Goal: Share content

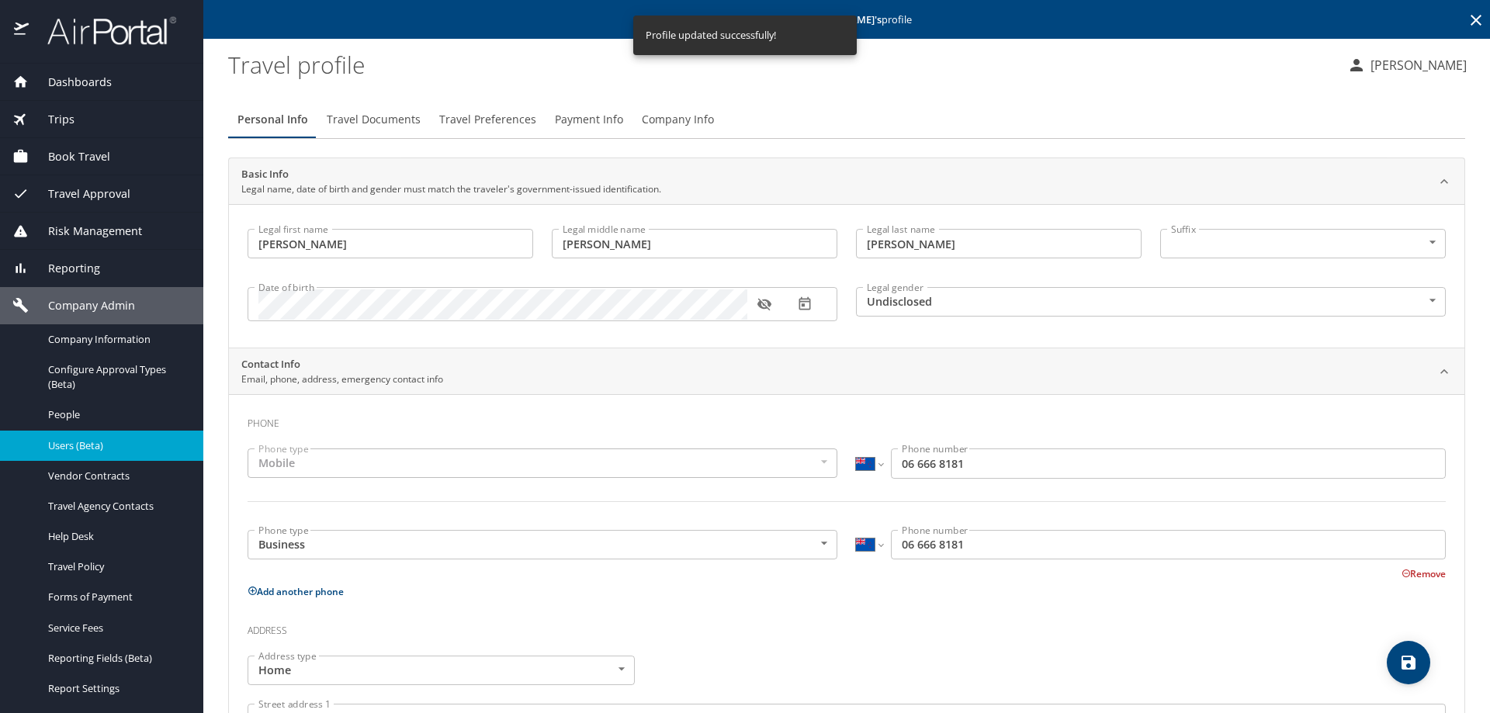
select select "NZ"
select select "US"
click at [71, 262] on span "Reporting" at bounding box center [64, 268] width 71 height 17
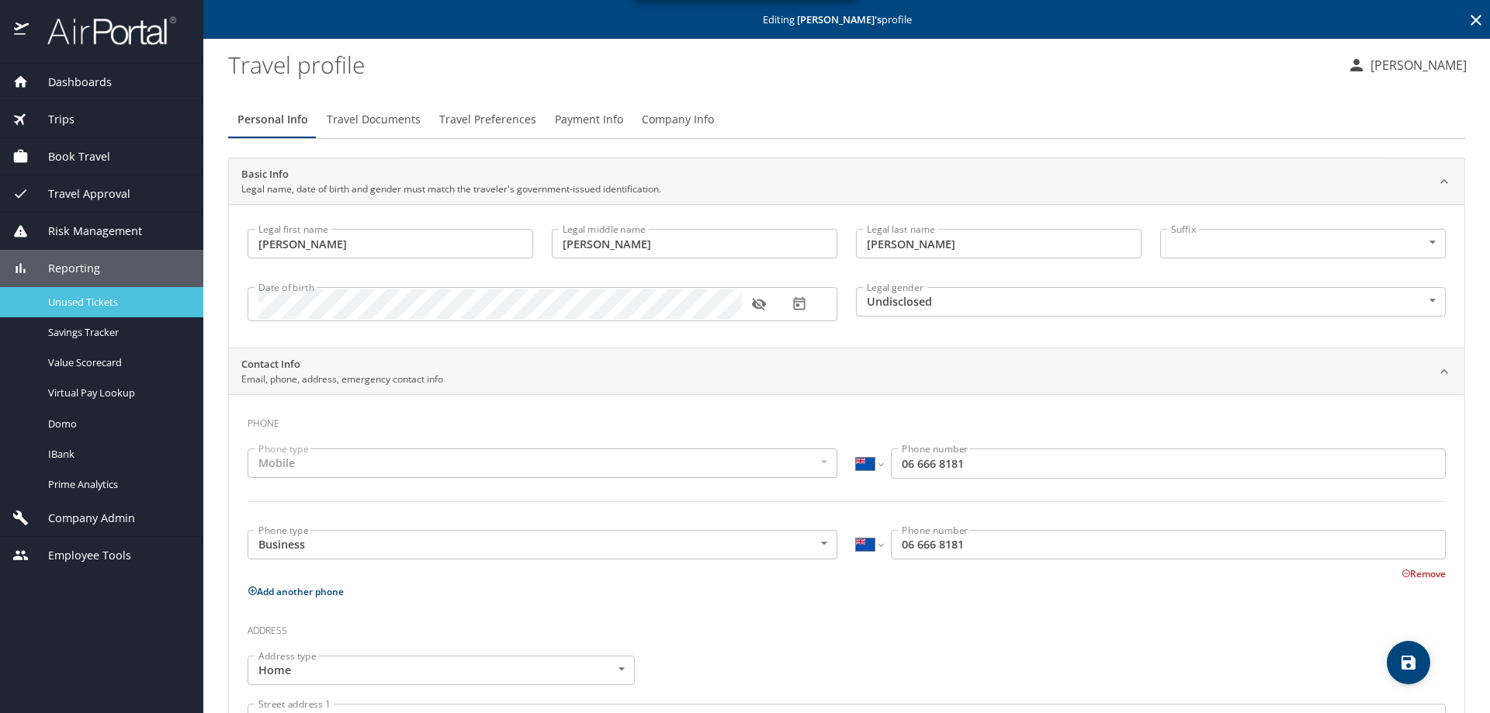
click at [93, 300] on span "Unused Tickets" at bounding box center [116, 302] width 137 height 15
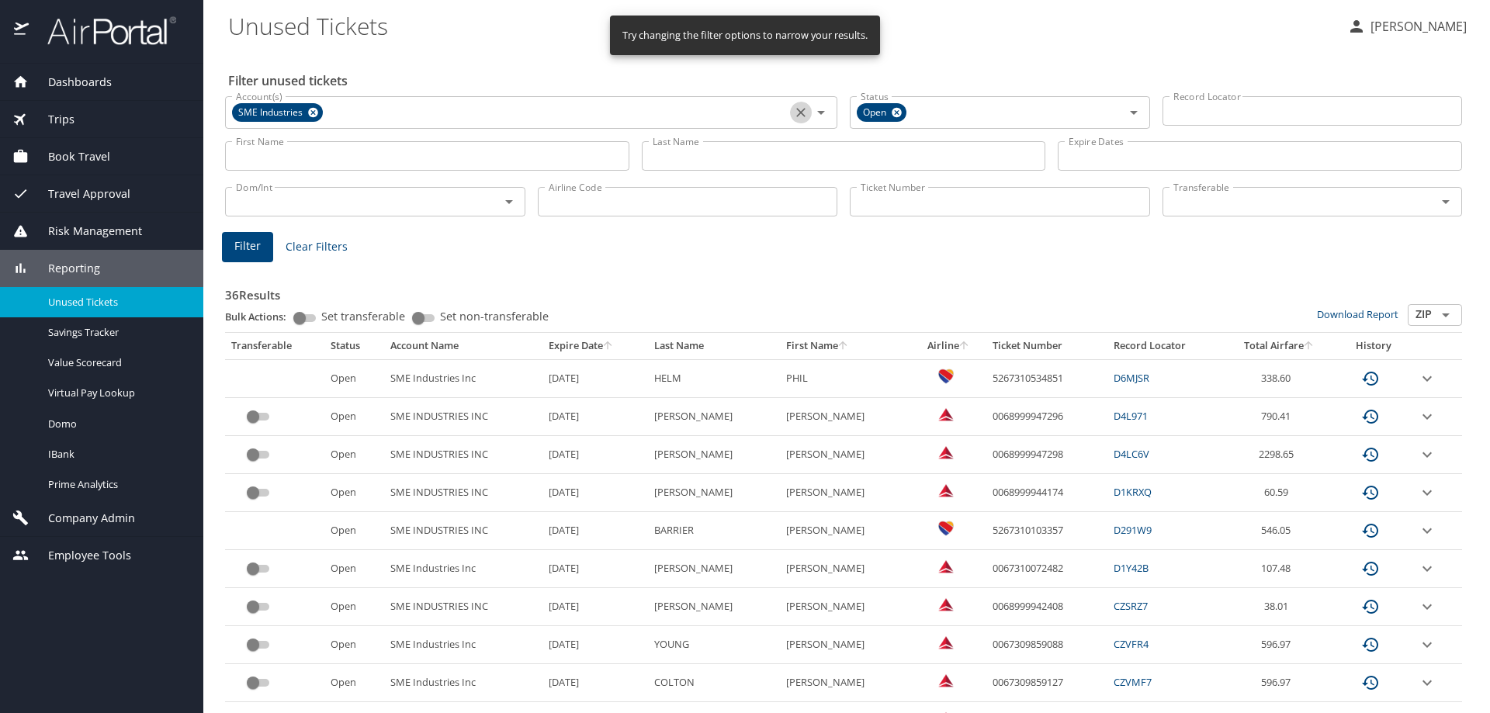
click at [794, 109] on icon "Clear" at bounding box center [801, 113] width 16 height 16
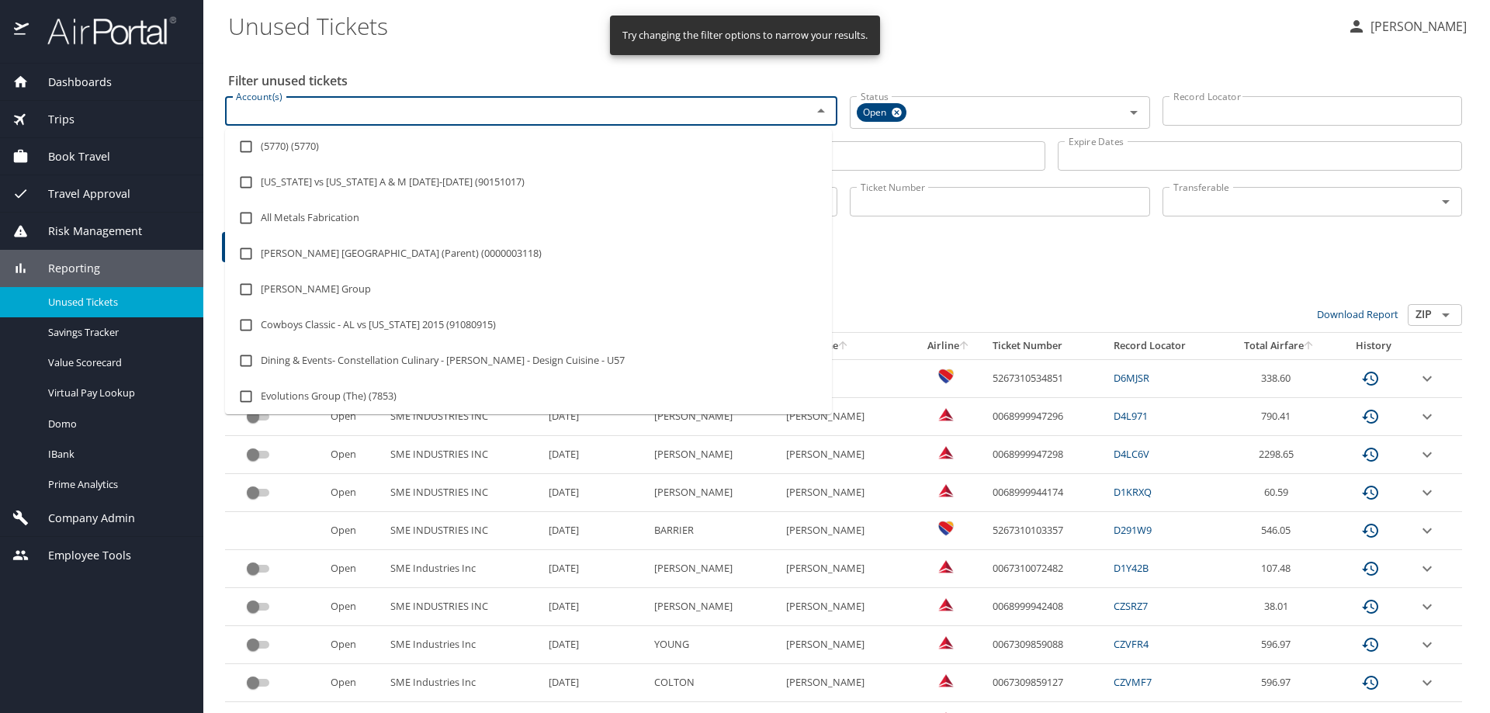
click at [685, 111] on input "Account(s)" at bounding box center [508, 111] width 557 height 20
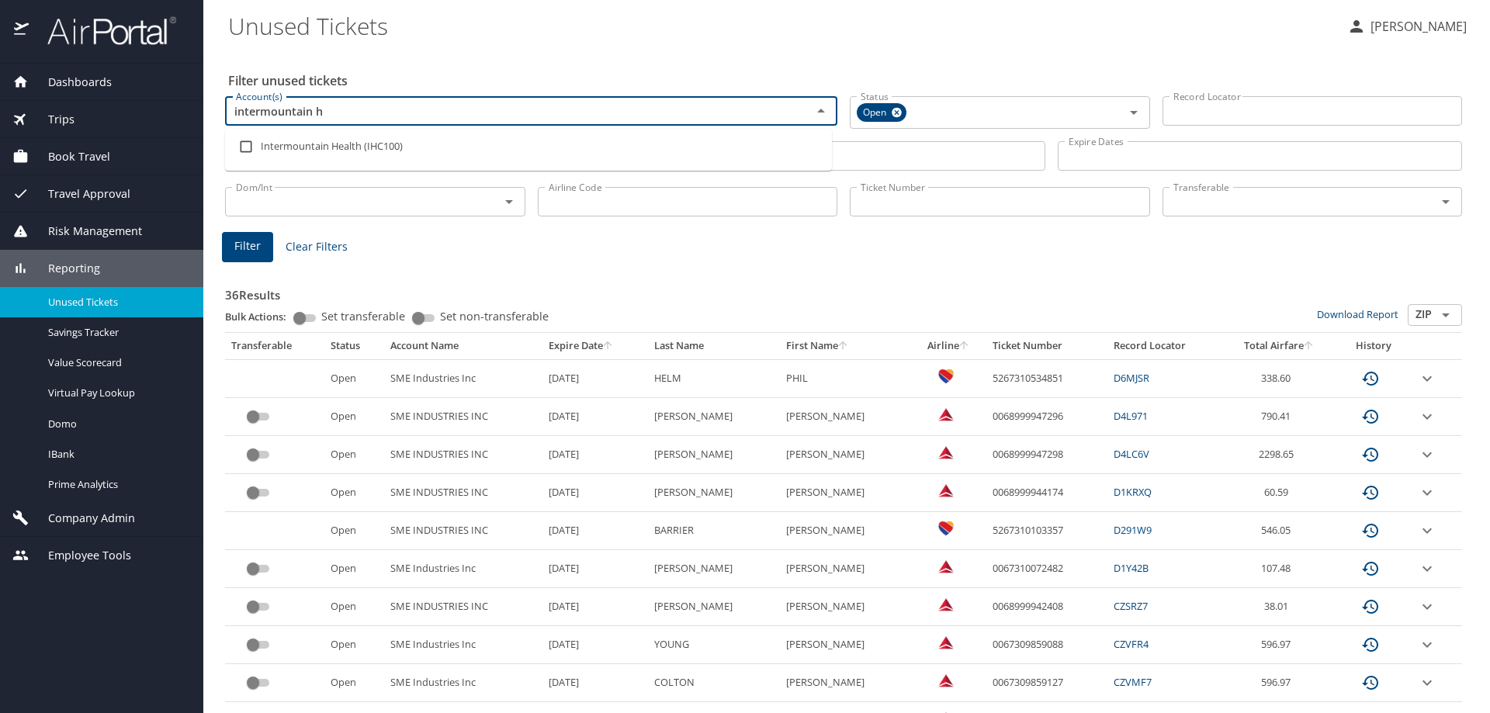
type input "intermountain he"
click at [298, 138] on li "Intermountain Health (IHC100)" at bounding box center [528, 147] width 607 height 36
checkbox input "true"
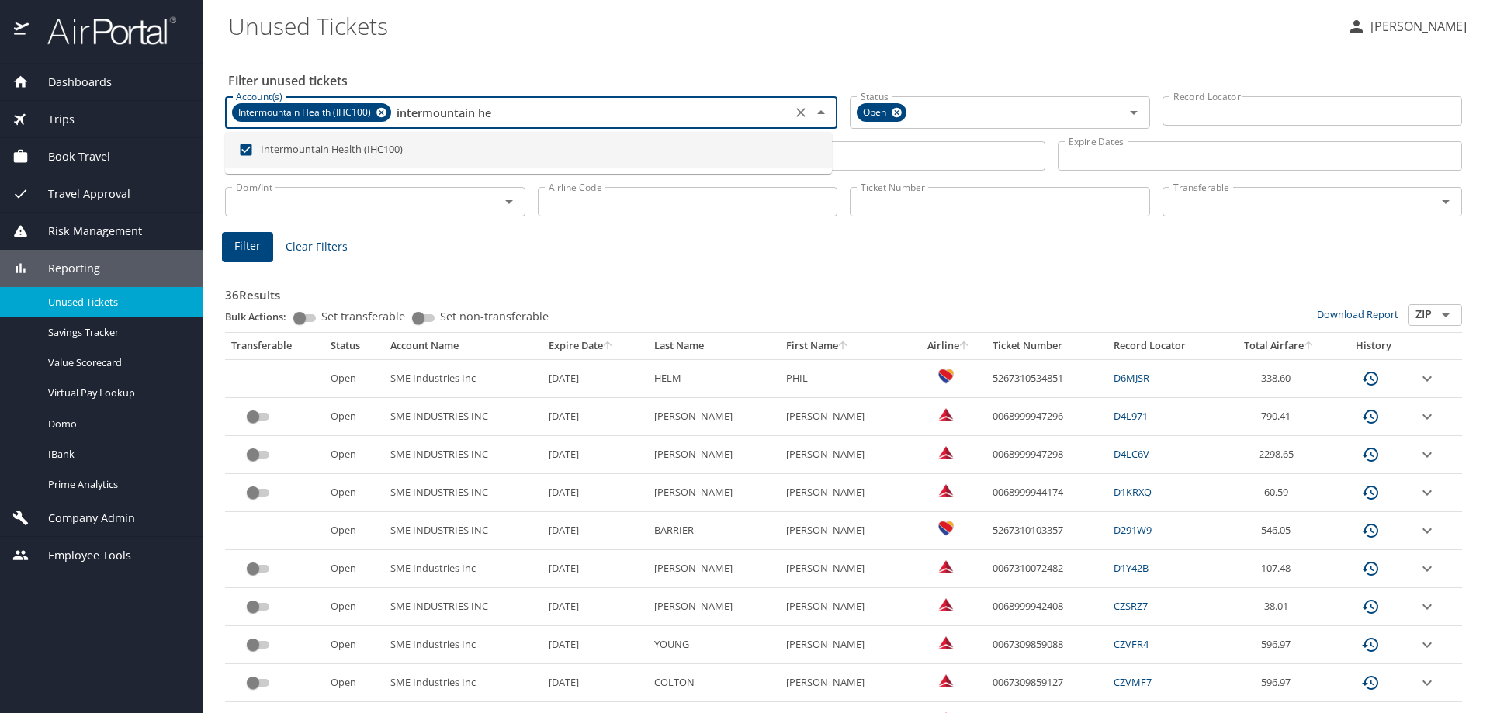
type input "intermountain he"
drag, startPoint x: 784, startPoint y: 273, endPoint x: 794, endPoint y: 265, distance: 12.1
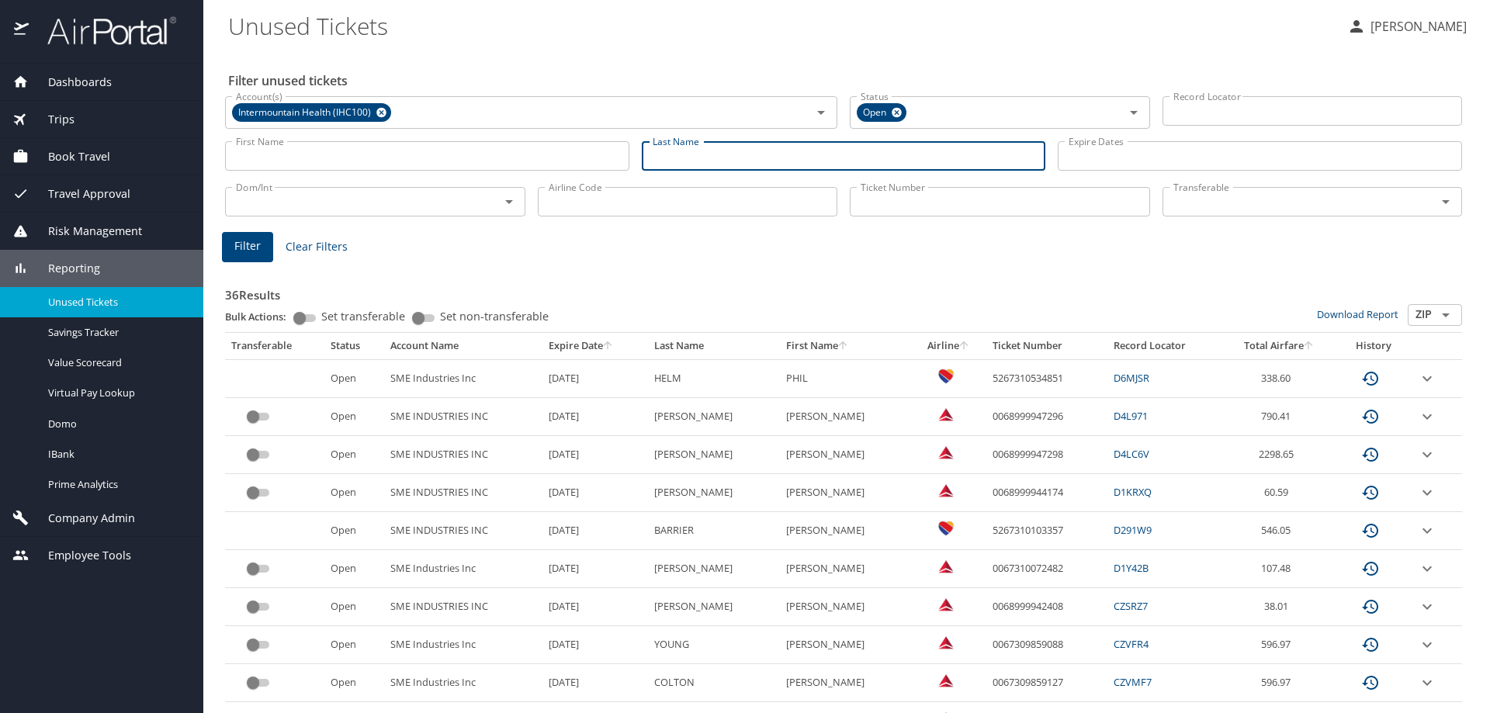
drag, startPoint x: 715, startPoint y: 159, endPoint x: 739, endPoint y: 147, distance: 27.1
click at [715, 159] on input "Last Name" at bounding box center [844, 155] width 404 height 29
type input "attallah"
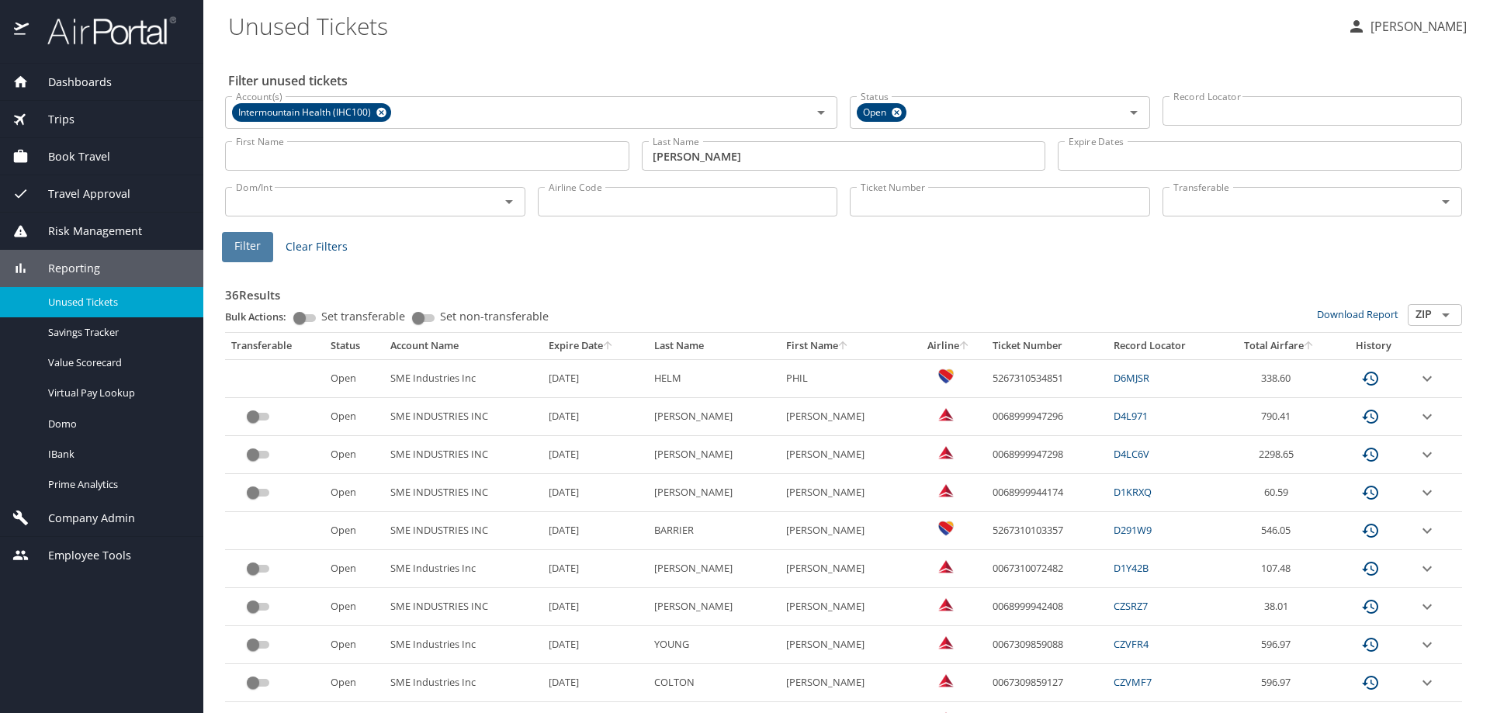
click at [265, 247] on button "Filter" at bounding box center [247, 247] width 51 height 30
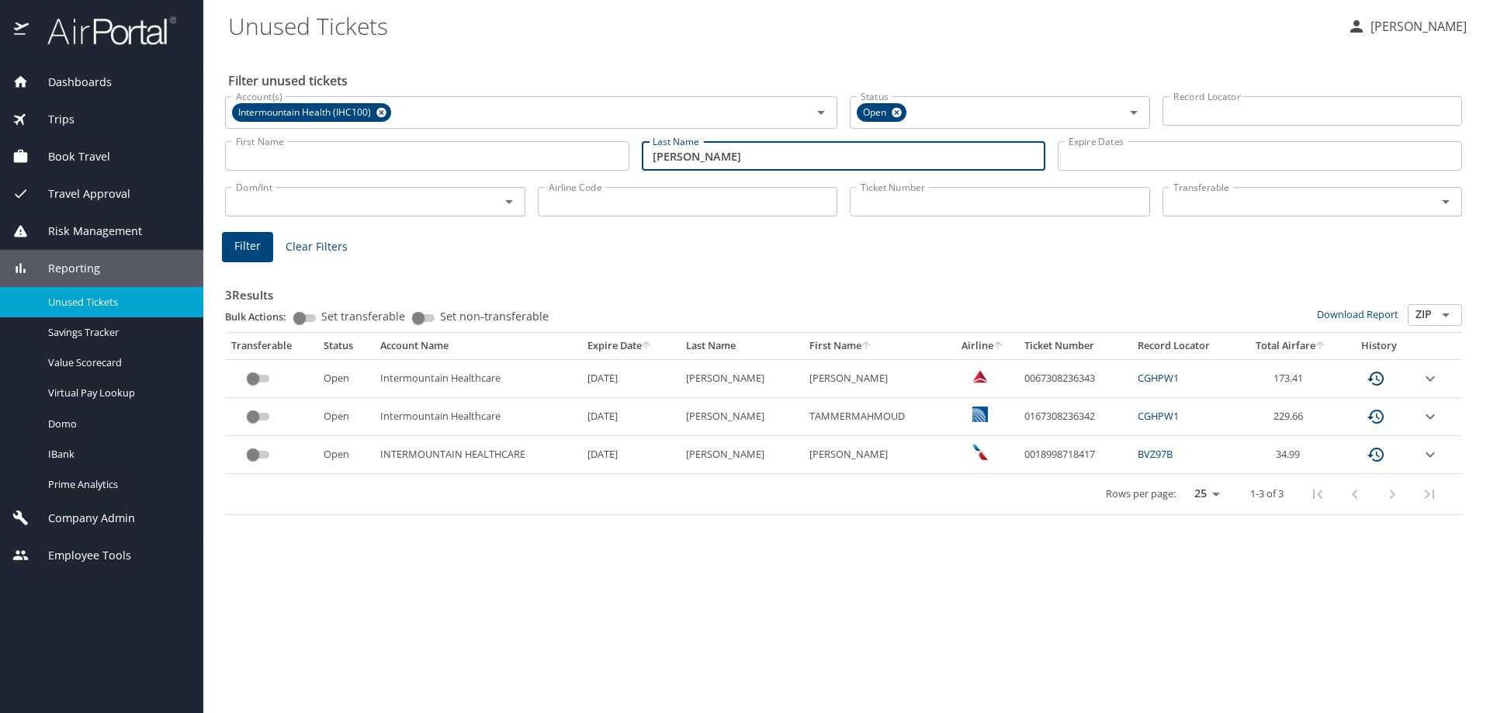
drag, startPoint x: 731, startPoint y: 163, endPoint x: 516, endPoint y: 166, distance: 214.9
click at [516, 166] on div "First Name First Name Last Name attallah Last Name Expire Dates Expire Dates" at bounding box center [843, 156] width 1249 height 55
click at [800, 116] on icon "Clear" at bounding box center [801, 113] width 16 height 16
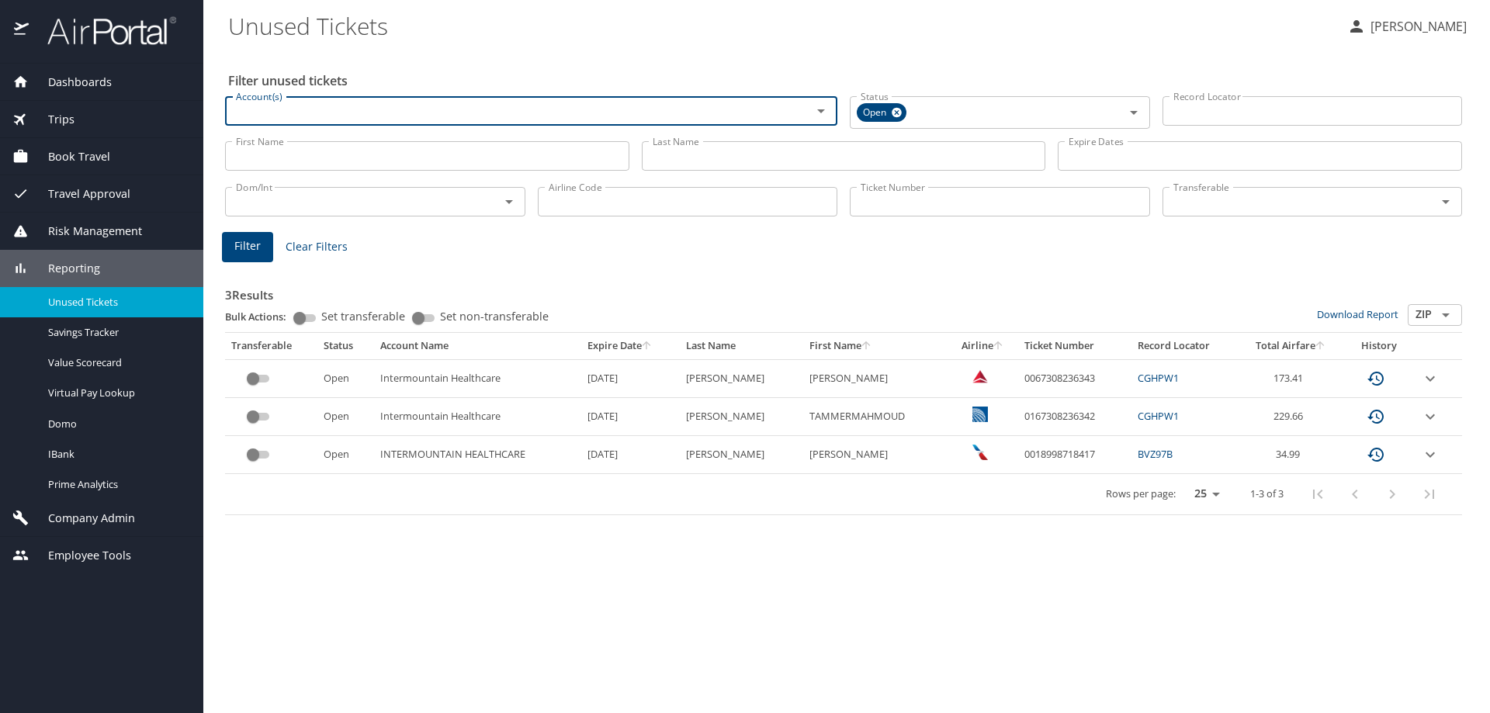
drag, startPoint x: 878, startPoint y: 199, endPoint x: 891, endPoint y: 204, distance: 13.5
click at [878, 199] on input "Ticket Number" at bounding box center [1000, 201] width 300 height 29
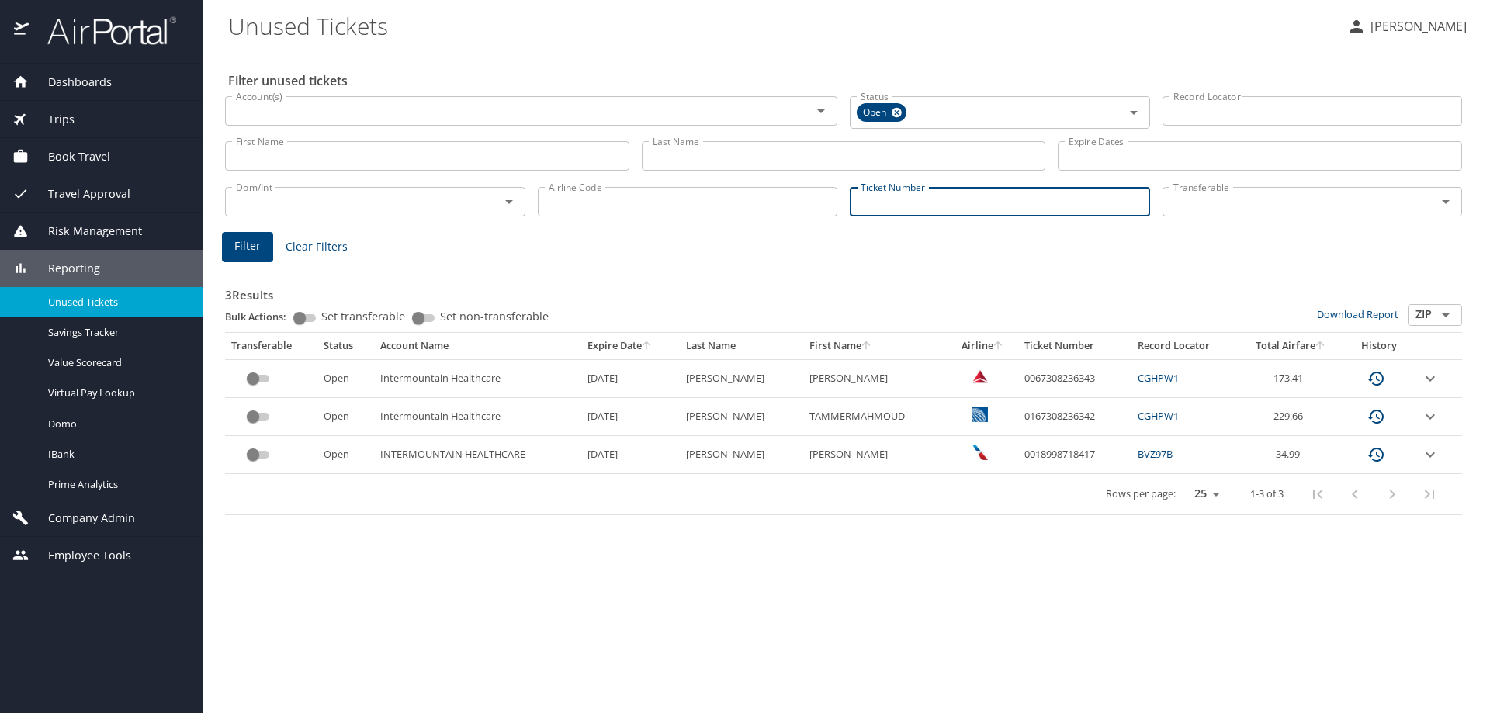
paste input "0067308773691"
type input "0067308773691"
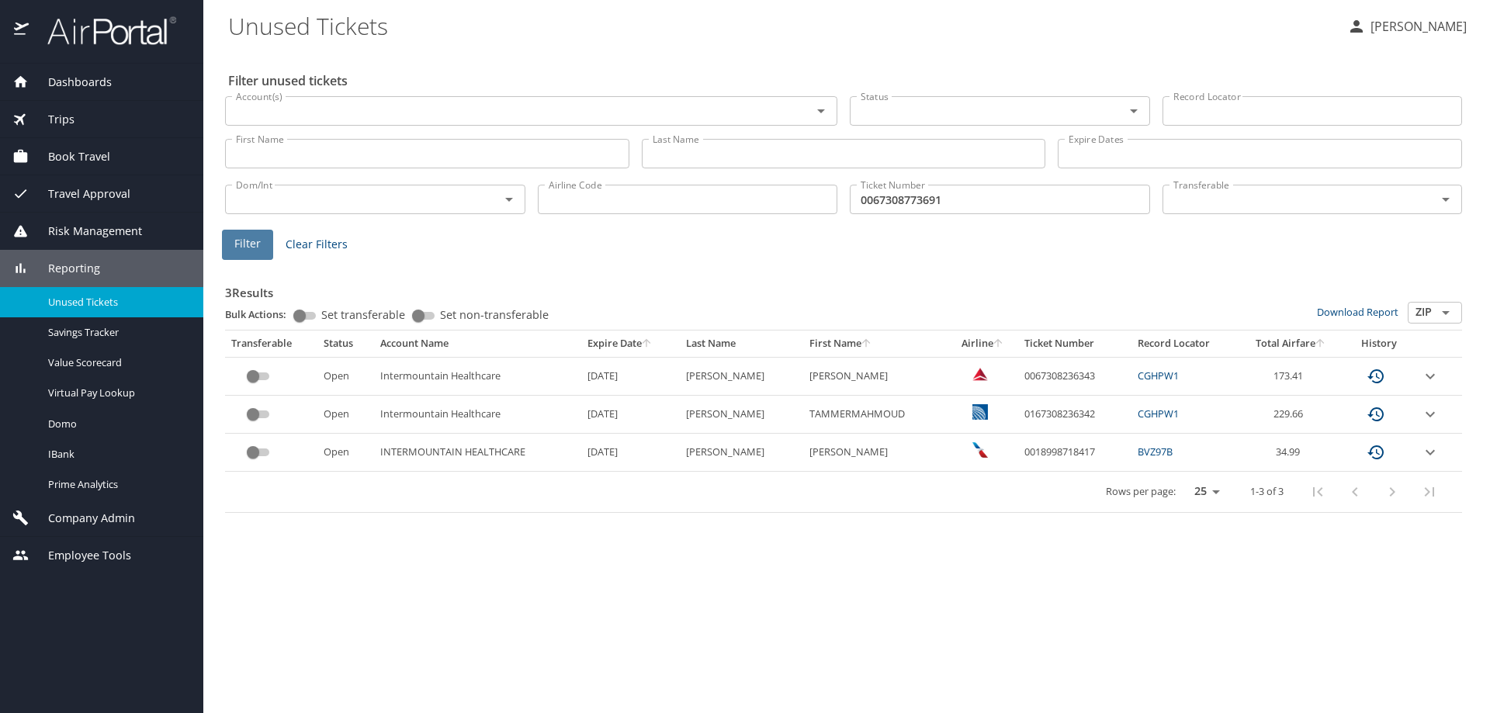
click at [258, 247] on span "Filter" at bounding box center [247, 243] width 26 height 19
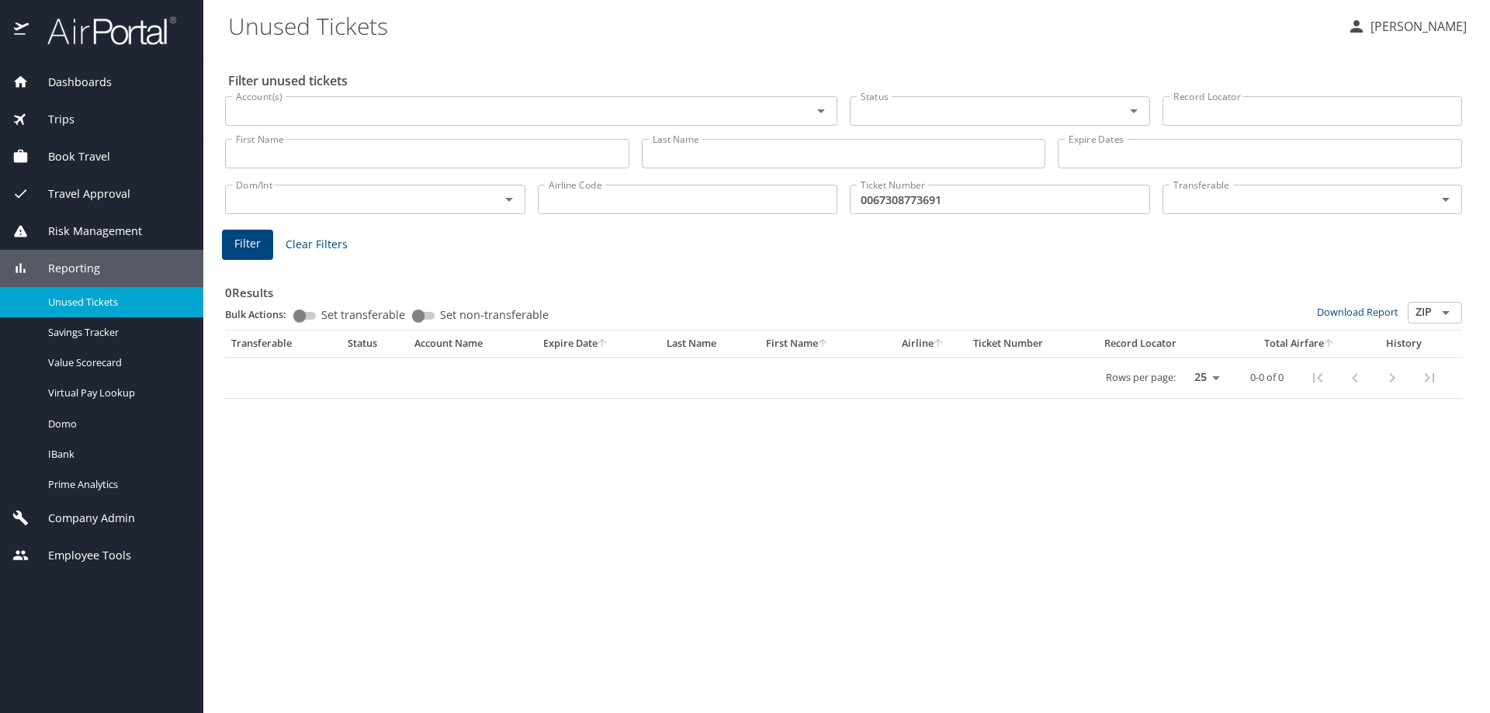
click at [85, 119] on div "Trips" at bounding box center [101, 119] width 178 height 17
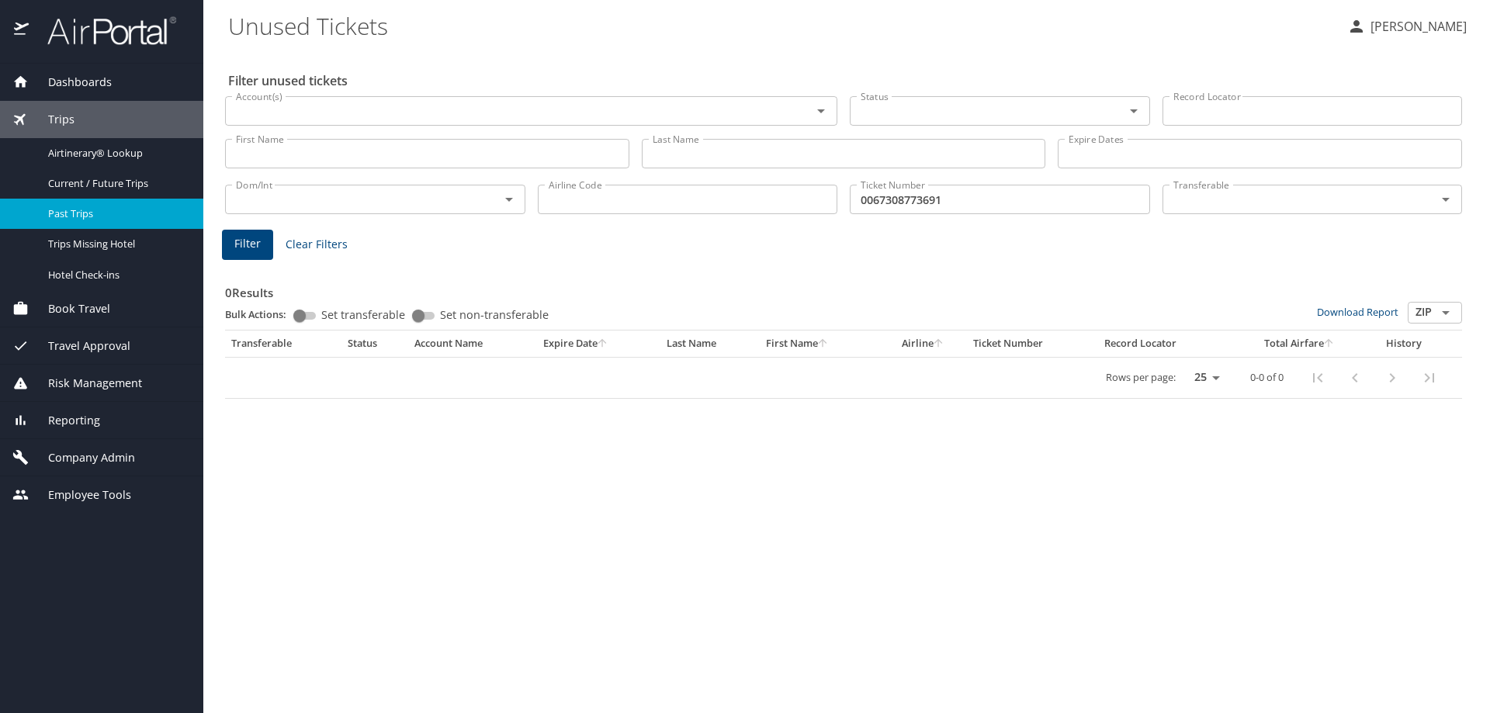
click at [88, 220] on span "Past Trips" at bounding box center [116, 213] width 137 height 15
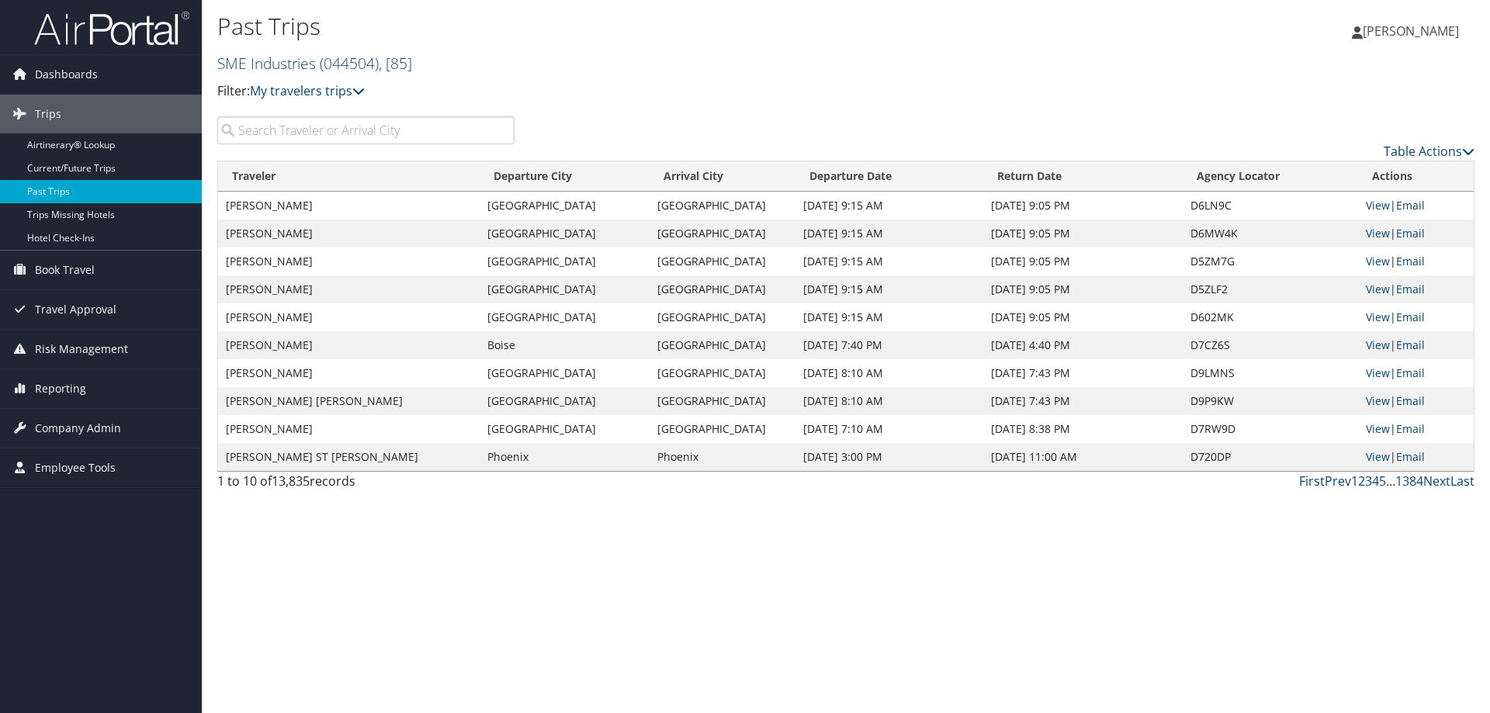
click at [423, 64] on h2 "SME Industries ( 044504 ) , [ 85 ]" at bounding box center [636, 62] width 838 height 26
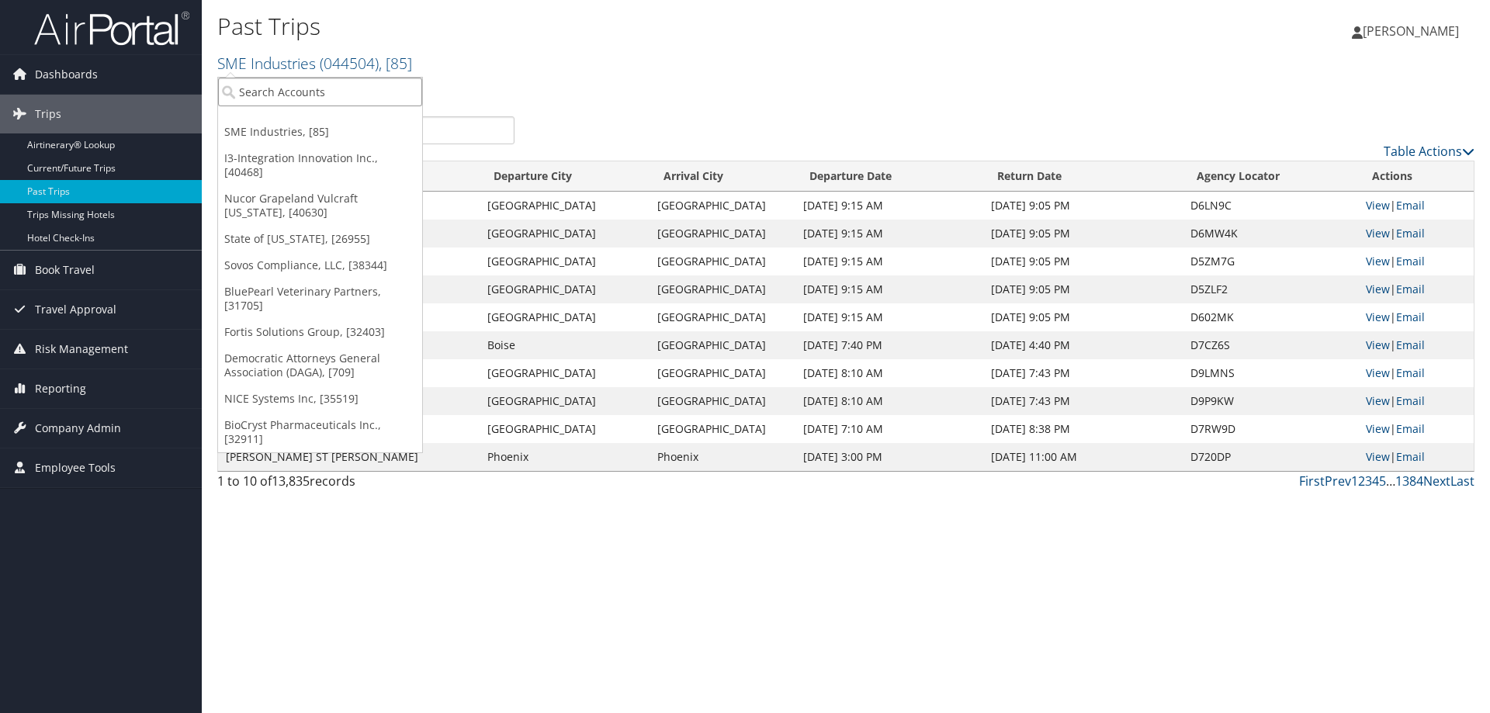
click at [352, 88] on input "search" at bounding box center [320, 92] width 204 height 29
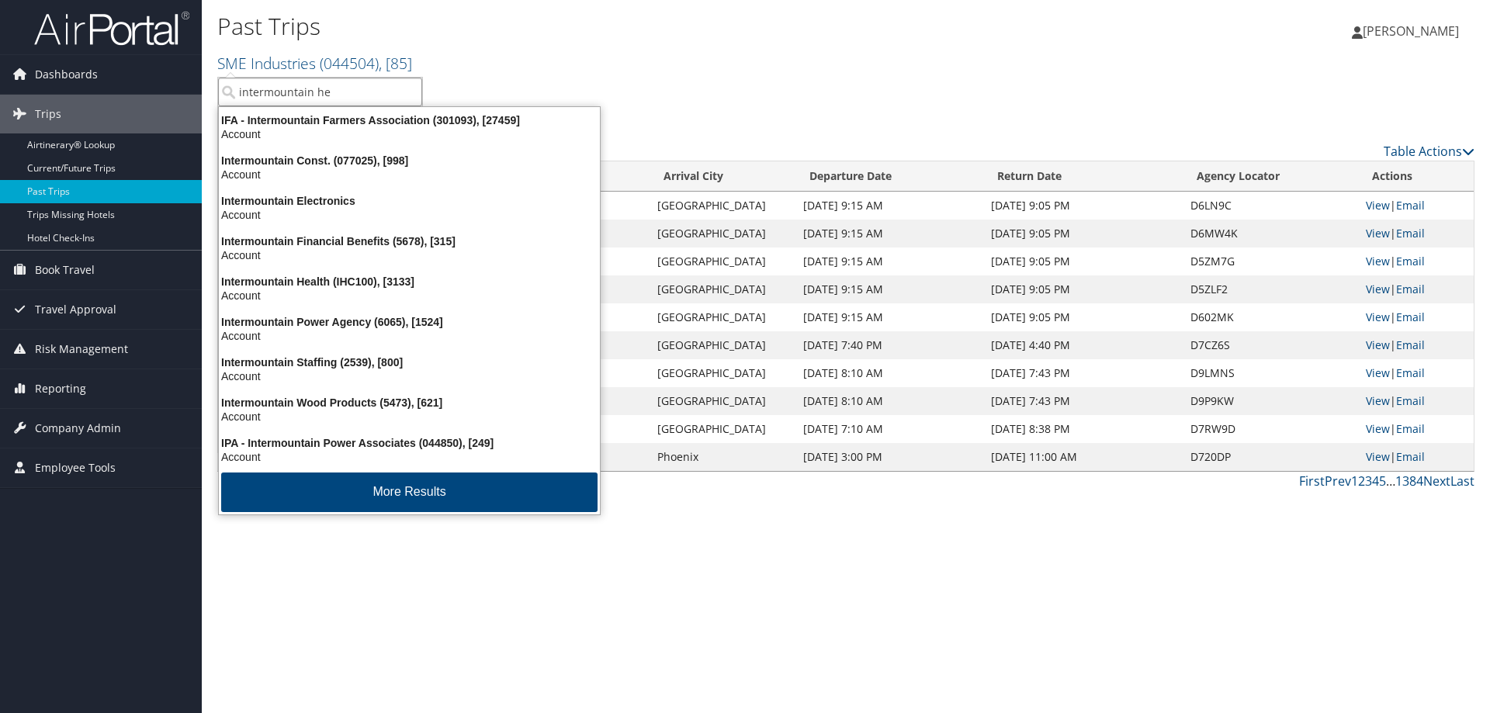
type input "intermountain hea"
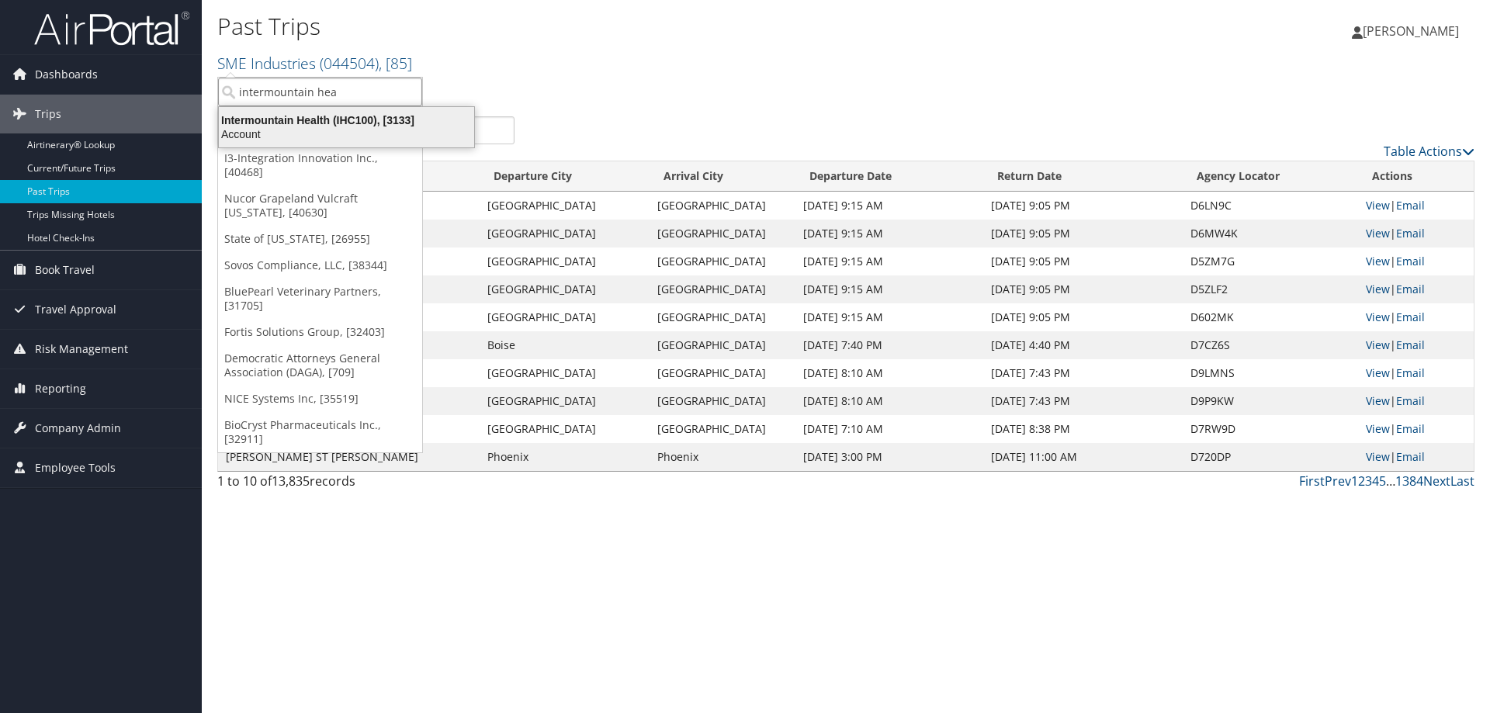
click at [319, 116] on div "Intermountain Health (IHC100), [3133]" at bounding box center [346, 120] width 274 height 14
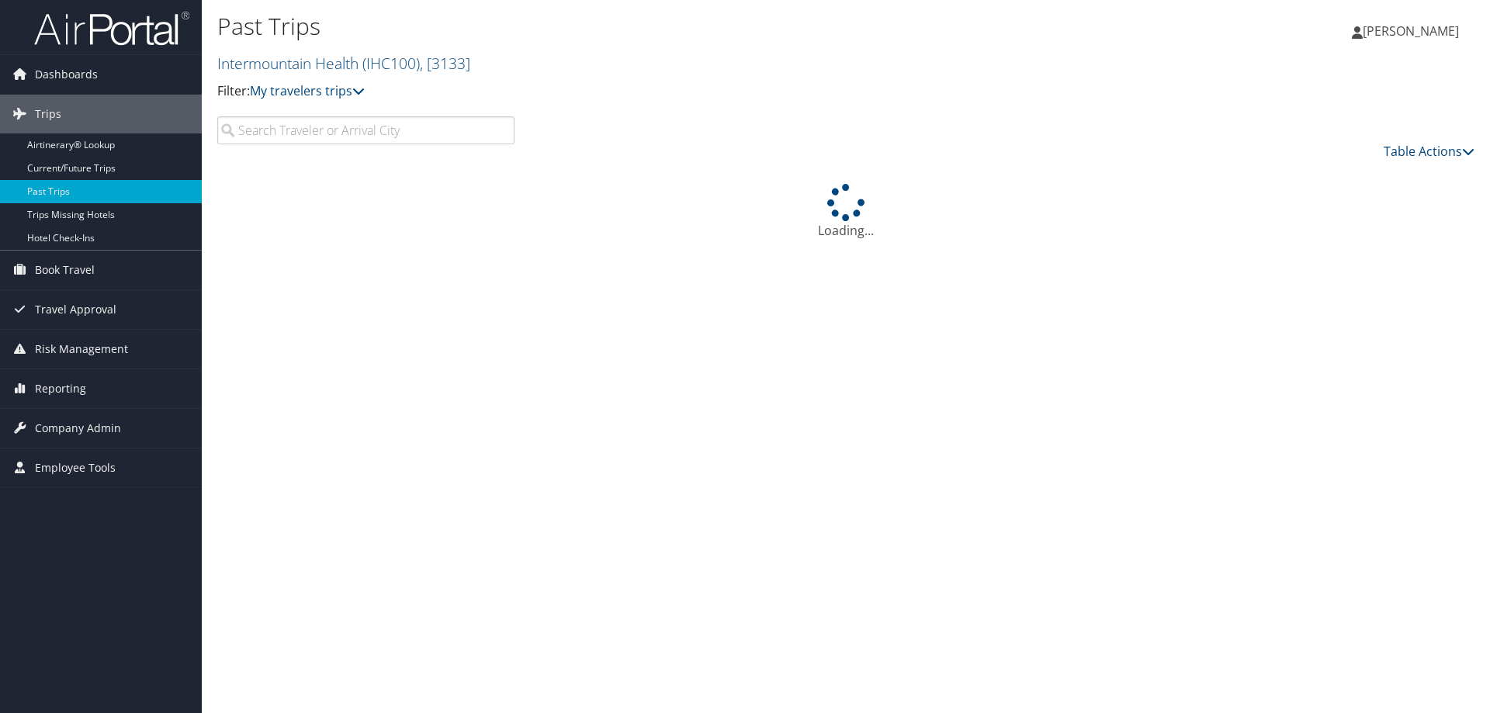
click at [365, 134] on input "search" at bounding box center [365, 130] width 297 height 28
paste input "CNB4X8"
type input "CNB4X8"
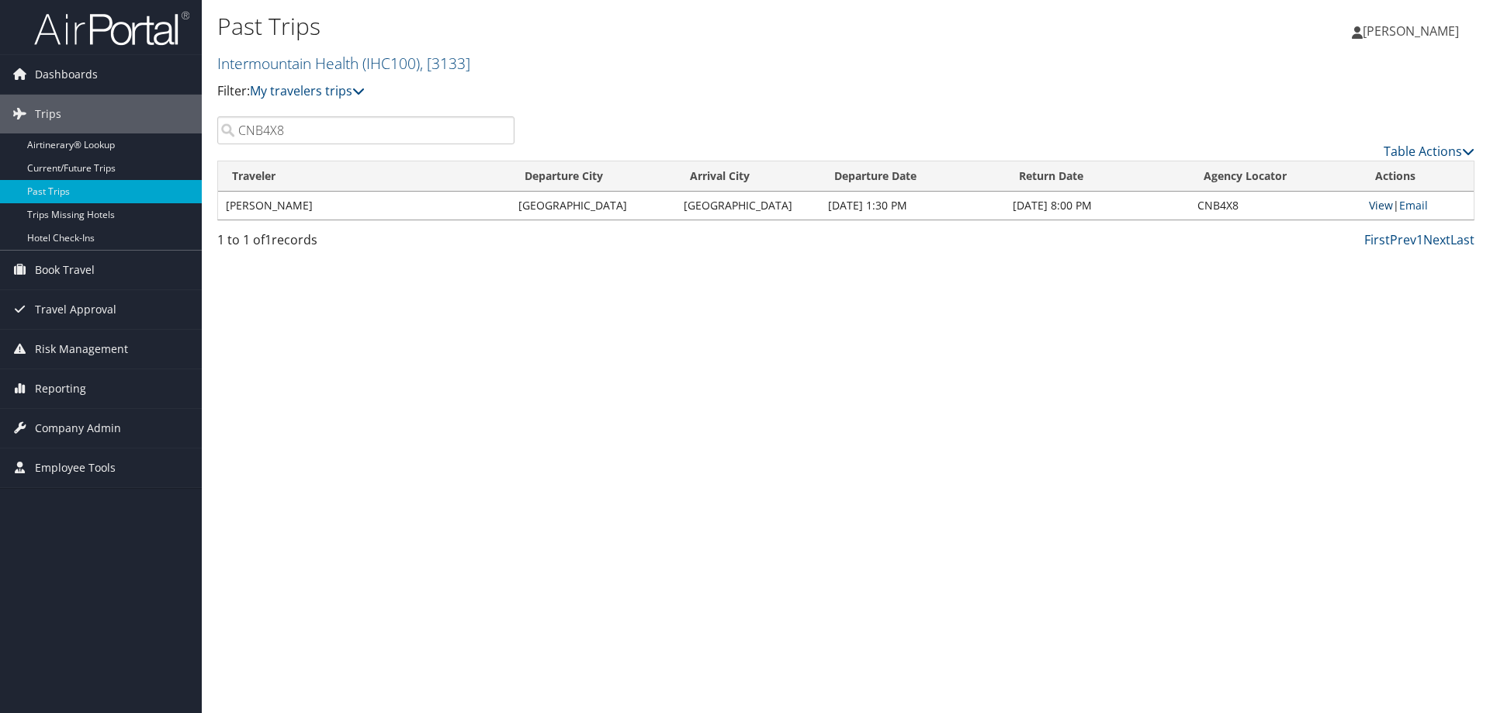
click at [1378, 199] on link "View" at bounding box center [1381, 205] width 24 height 15
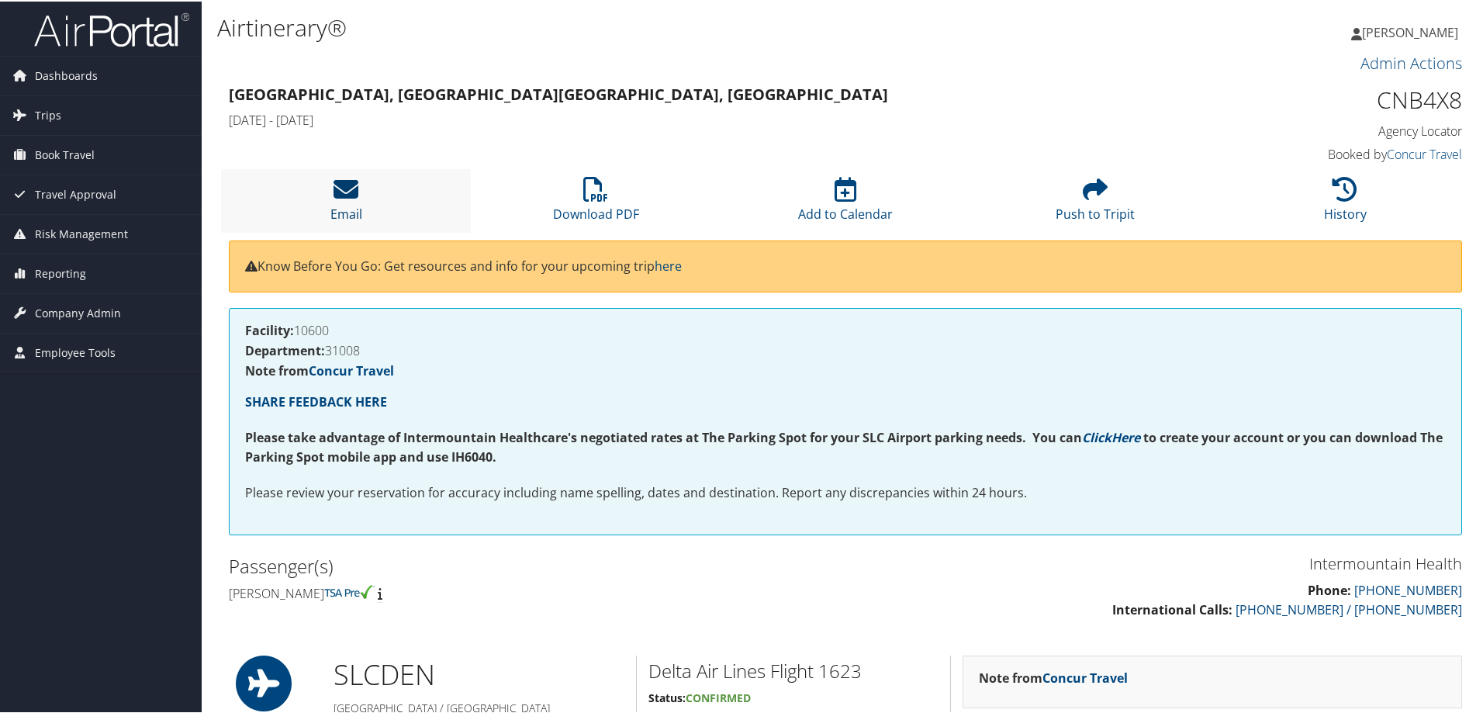
click at [344, 209] on link "Email" at bounding box center [347, 202] width 32 height 37
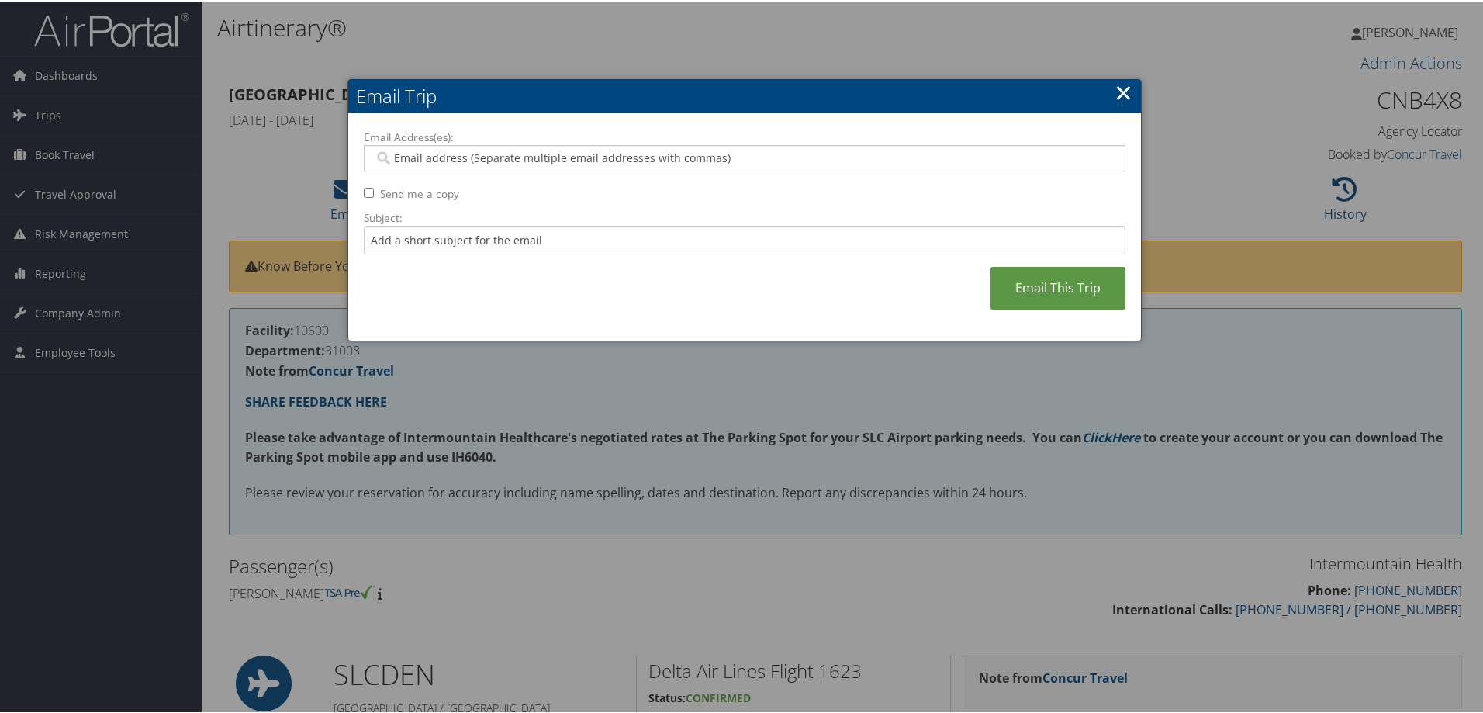
click at [529, 151] on input "Email Address(es):" at bounding box center [744, 157] width 741 height 16
paste input "[EMAIL_ADDRESS][PERSON_NAME][DOMAIN_NAME]"
type input "[EMAIL_ADDRESS][PERSON_NAME][DOMAIN_NAME]"
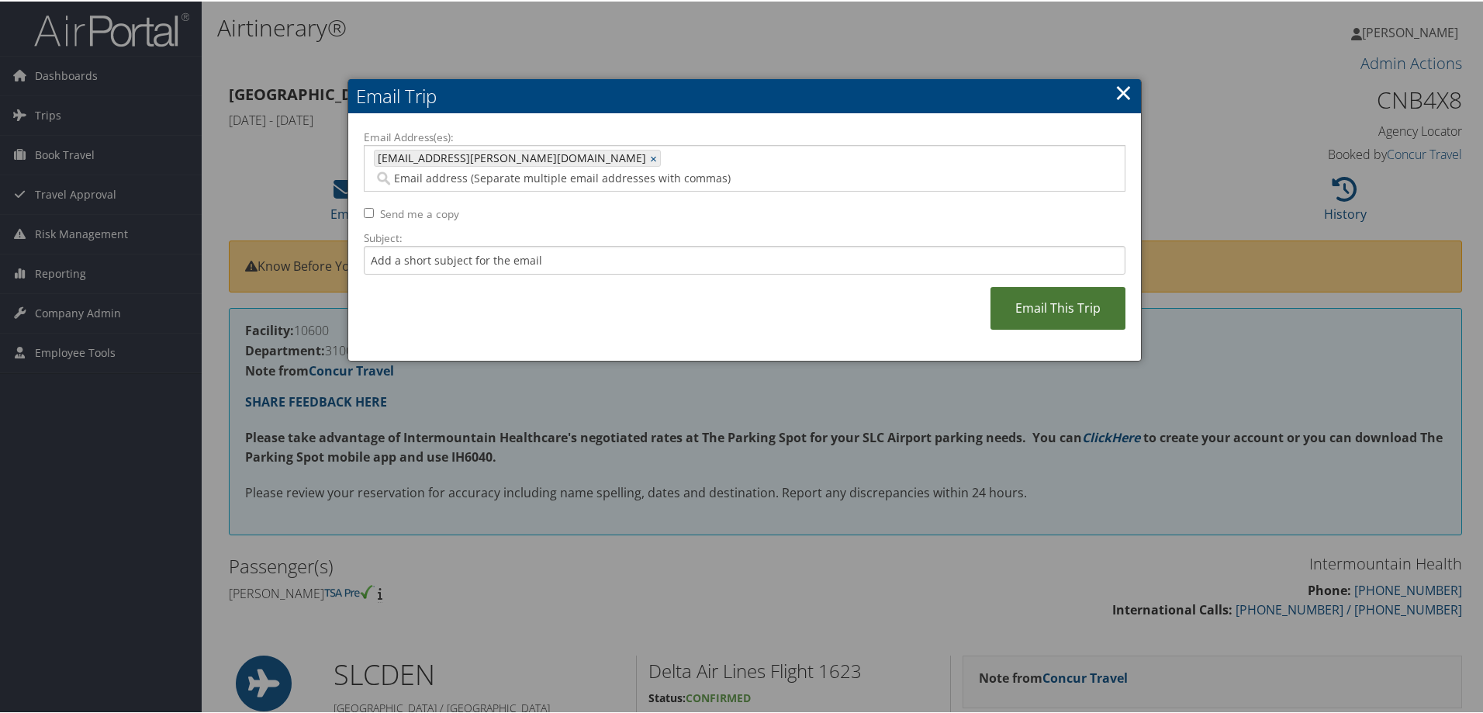
click at [1063, 286] on link "Email This Trip" at bounding box center [1058, 307] width 135 height 43
